Goal: Task Accomplishment & Management: Use online tool/utility

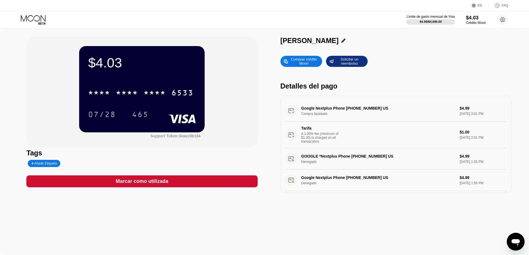
click at [44, 163] on div "Añadir Etiqueta" at bounding box center [44, 163] width 26 height 4
click at [56, 165] on input "[PERSON_NAME]" at bounding box center [52, 163] width 42 height 4
type input "[PERSON_NAME]"
click at [77, 164] on icon at bounding box center [77, 163] width 3 height 3
click at [59, 165] on icon at bounding box center [60, 163] width 2 height 3
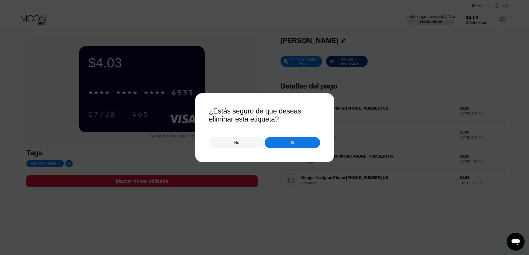
click at [236, 146] on div "No" at bounding box center [236, 142] width 55 height 11
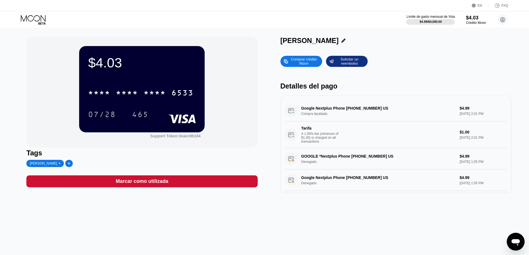
click at [39, 165] on div "[PERSON_NAME]" at bounding box center [43, 163] width 27 height 4
click at [42, 165] on div "[PERSON_NAME]" at bounding box center [43, 163] width 27 height 4
click at [59, 164] on icon at bounding box center [60, 164] width 2 height 2
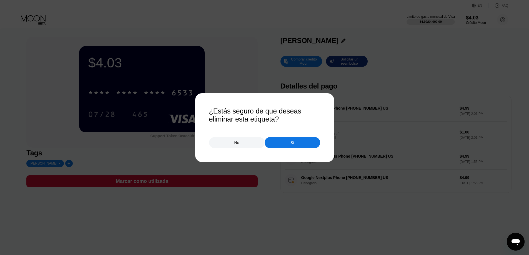
click at [281, 144] on div "Sí" at bounding box center [291, 142] width 55 height 11
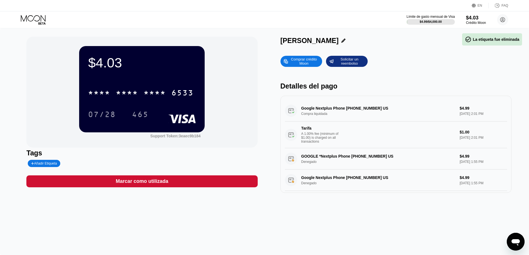
click at [44, 164] on div "Añadir Etiqueta" at bounding box center [44, 163] width 26 height 4
type input "nextPlus"
click at [74, 163] on div at bounding box center [77, 163] width 6 height 3
click at [261, 130] on div "$4.03 * * * * * * * * * * * * 6533 07/28 465 Support Token: 3eaec9b184 Tags nex…" at bounding box center [264, 115] width 476 height 156
